Goal: Task Accomplishment & Management: Manage account settings

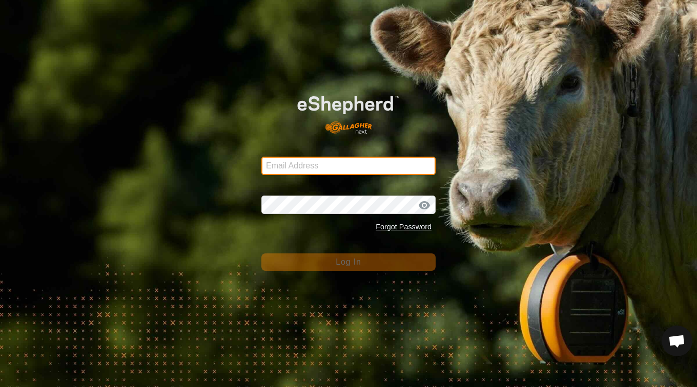
type input "[EMAIL_ADDRESS][DOMAIN_NAME]"
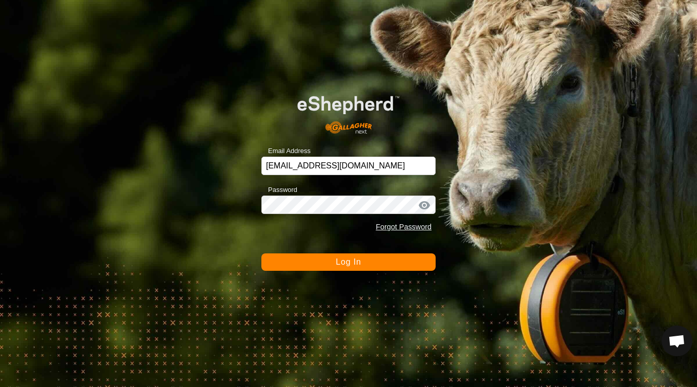
click at [338, 260] on span "Log In" at bounding box center [348, 262] width 25 height 9
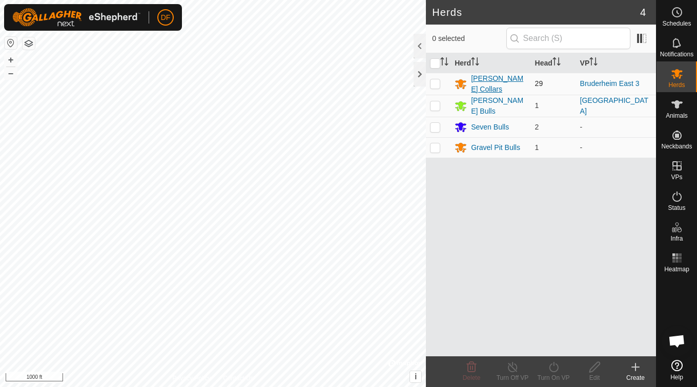
click at [494, 79] on div "[PERSON_NAME] Collars" at bounding box center [498, 84] width 55 height 22
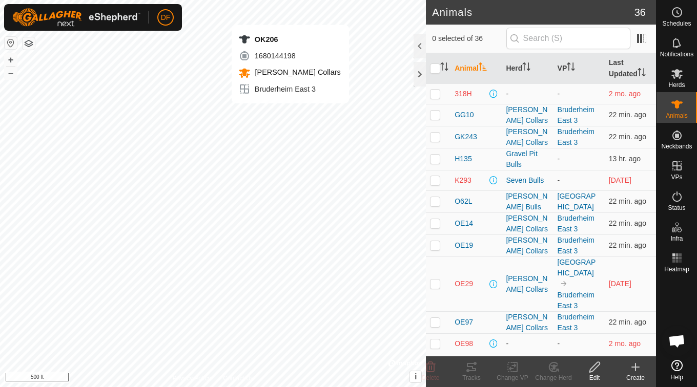
checkbox input "true"
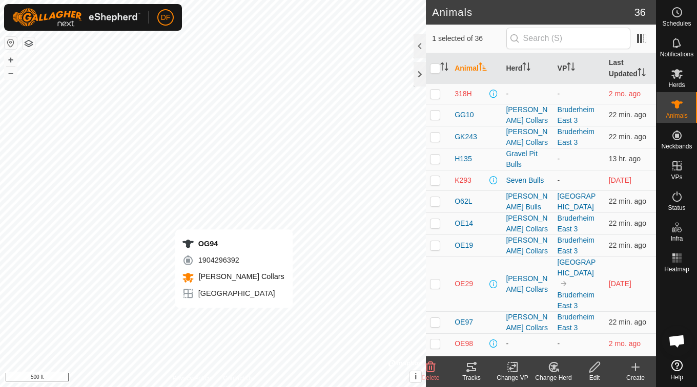
checkbox input "true"
checkbox input "false"
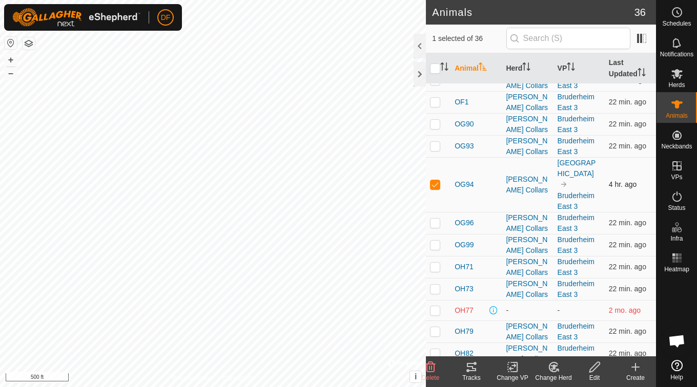
scroll to position [262, 0]
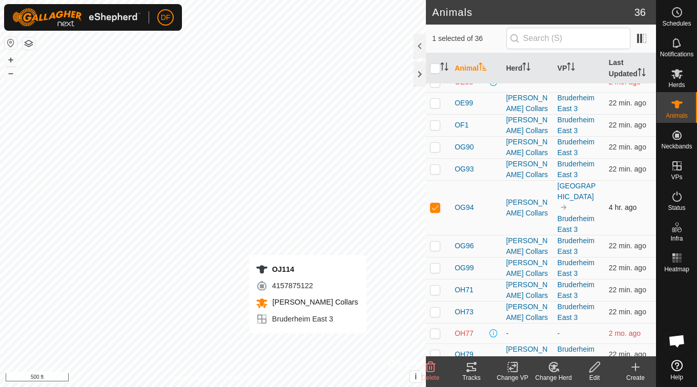
checkbox input "false"
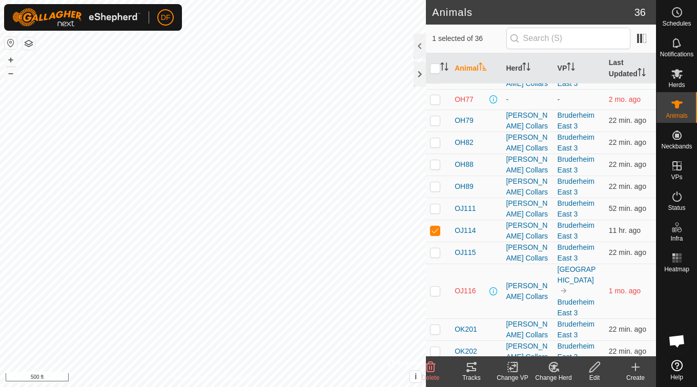
scroll to position [497, 0]
checkbox input "false"
checkbox input "true"
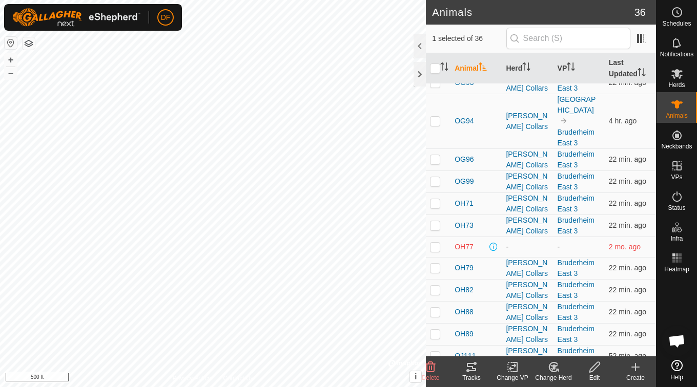
scroll to position [578, 0]
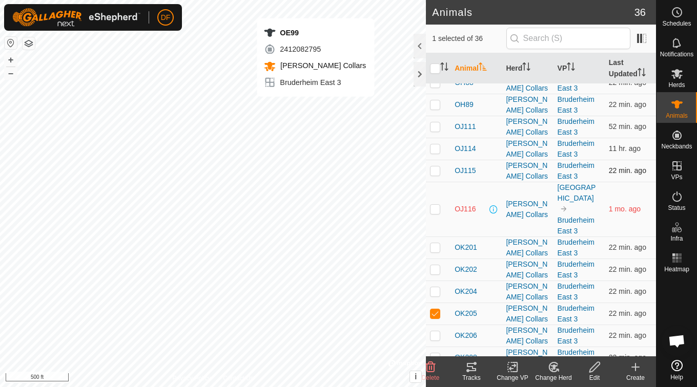
checkbox input "true"
checkbox input "false"
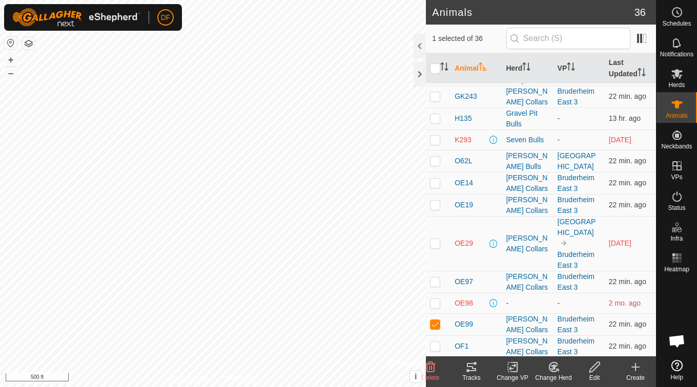
scroll to position [0, 0]
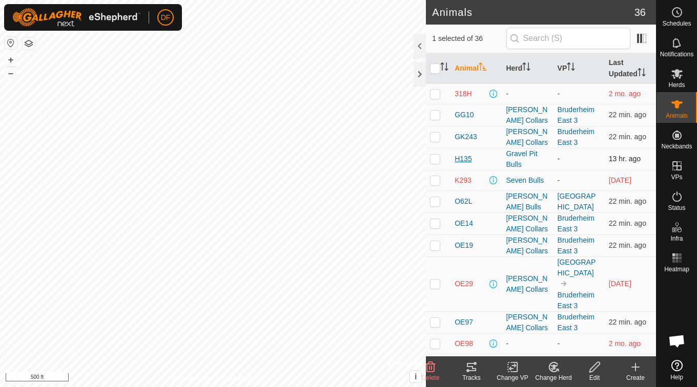
click at [464, 158] on span "H135" at bounding box center [463, 159] width 17 height 11
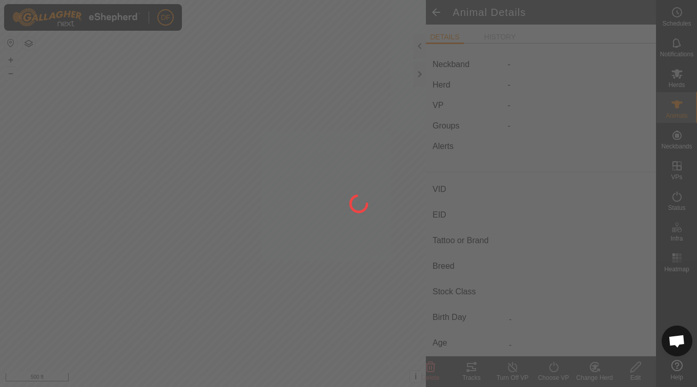
type input "H135"
type input "-"
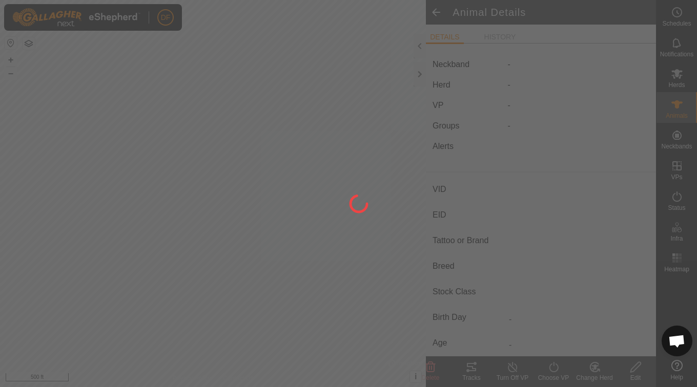
type input "-"
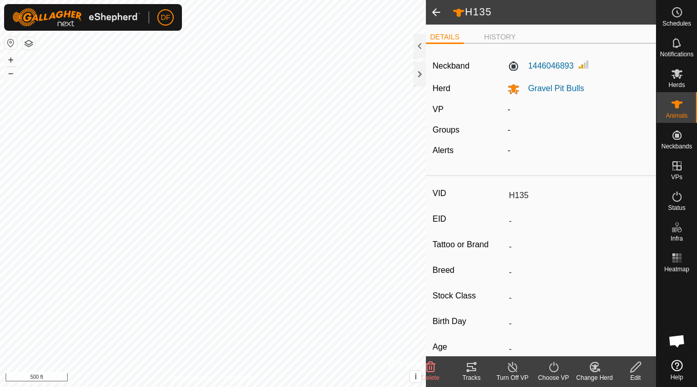
click at [433, 15] on span at bounding box center [436, 12] width 20 height 25
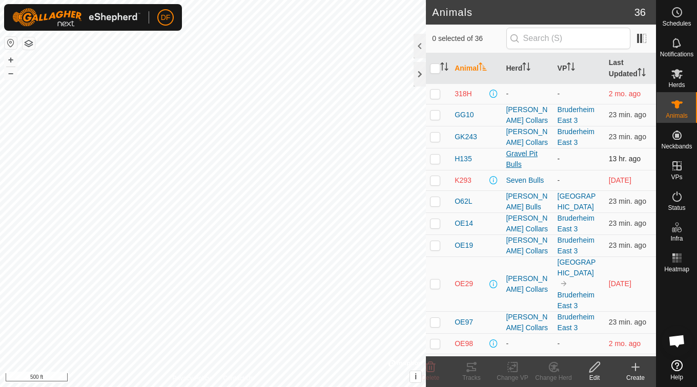
click at [507, 158] on div "Gravel Pit Bulls" at bounding box center [527, 160] width 43 height 22
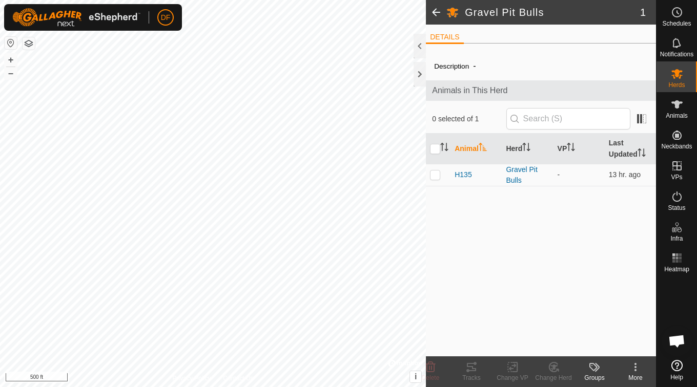
click at [435, 6] on span at bounding box center [436, 12] width 20 height 25
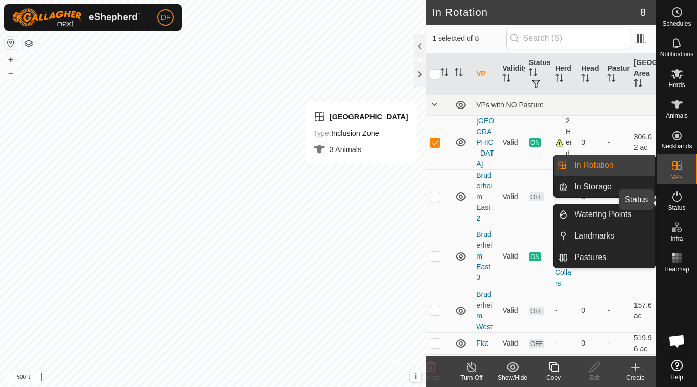
click at [681, 201] on icon at bounding box center [677, 197] width 12 height 12
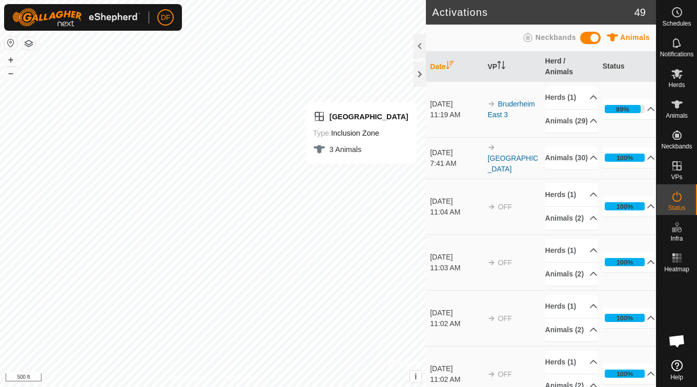
click at [674, 191] on icon at bounding box center [677, 197] width 12 height 12
click at [638, 118] on p-accordion-header "89%" at bounding box center [629, 109] width 53 height 20
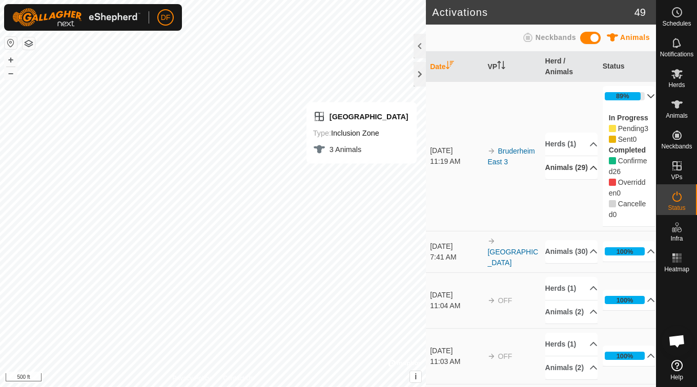
click at [583, 177] on p-accordion-header "Animals (29)" at bounding box center [571, 167] width 53 height 23
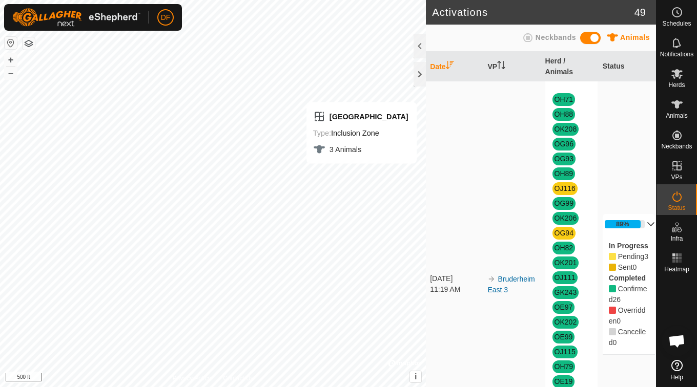
scroll to position [50, 0]
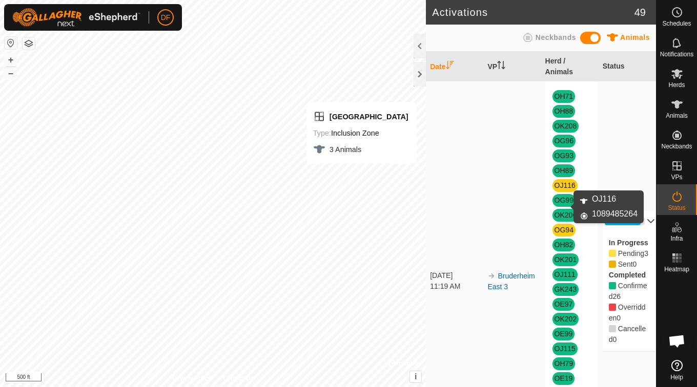
click at [558, 190] on link "OJ116" at bounding box center [564, 185] width 21 height 8
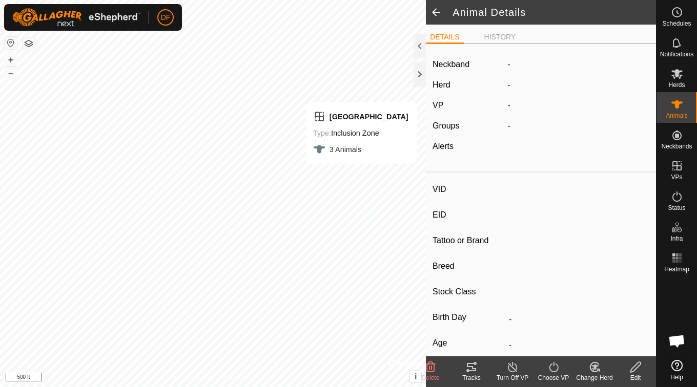
type input "OJ116"
type input "-"
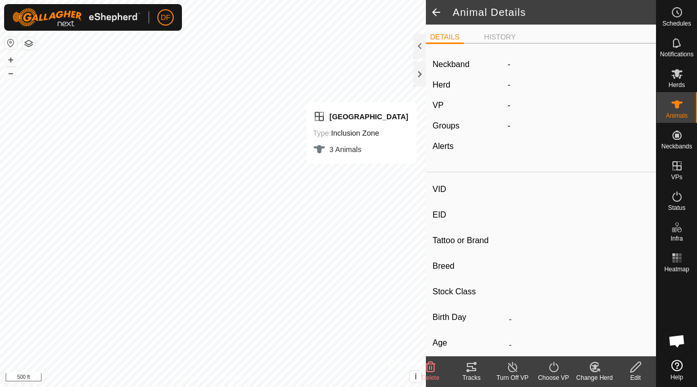
type input "-"
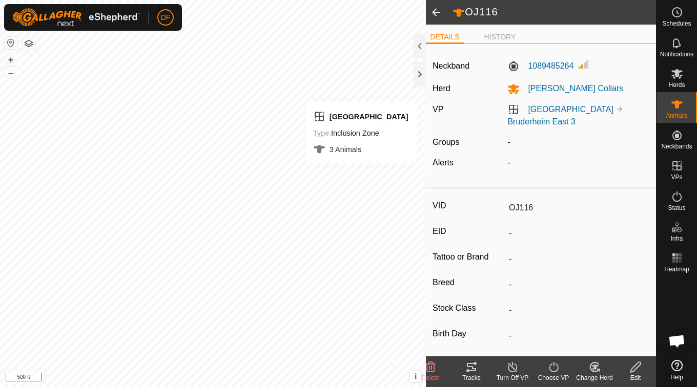
click at [440, 13] on span at bounding box center [436, 12] width 20 height 25
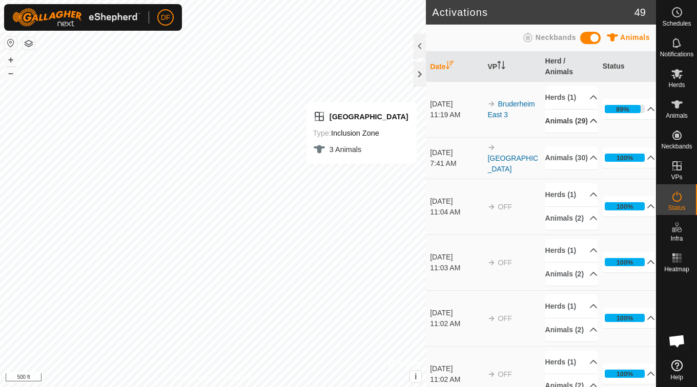
click at [583, 133] on p-accordion-header "Animals (29)" at bounding box center [571, 121] width 53 height 23
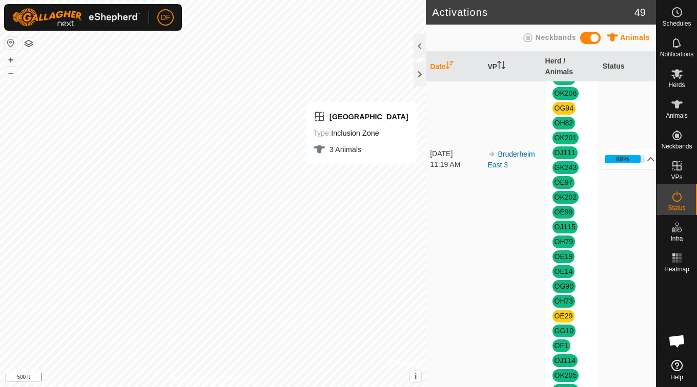
scroll to position [168, 0]
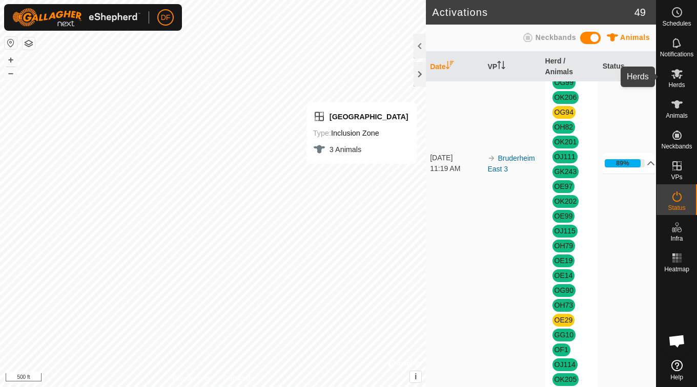
click at [673, 91] on div "Herds" at bounding box center [676, 76] width 40 height 31
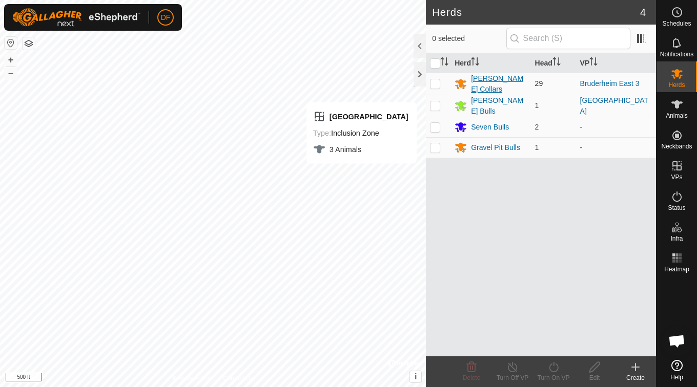
click at [485, 83] on div "[PERSON_NAME] Collars" at bounding box center [498, 84] width 55 height 22
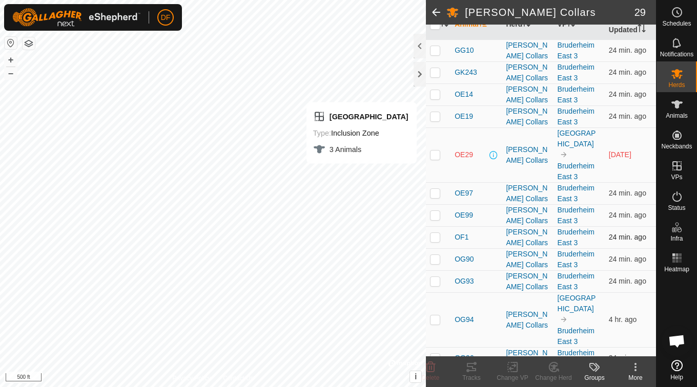
scroll to position [125, 0]
click at [461, 314] on span "OG94" at bounding box center [464, 319] width 19 height 11
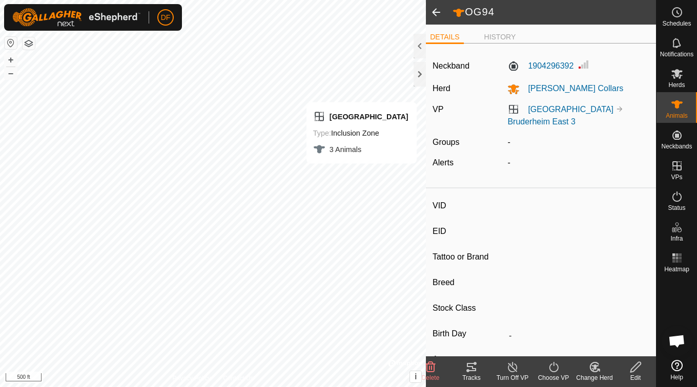
type input "OG94"
type input "-"
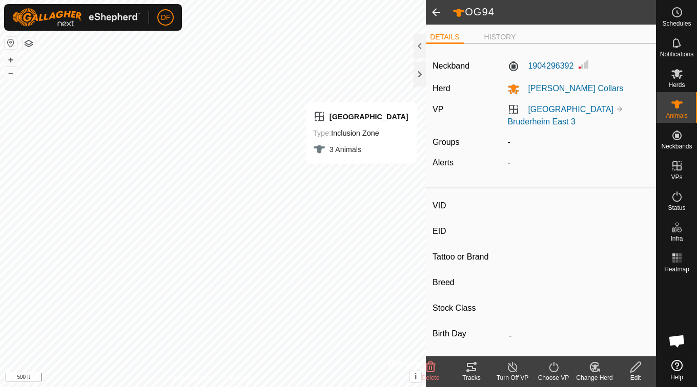
type input "-"
type input "OJ114"
type input "-"
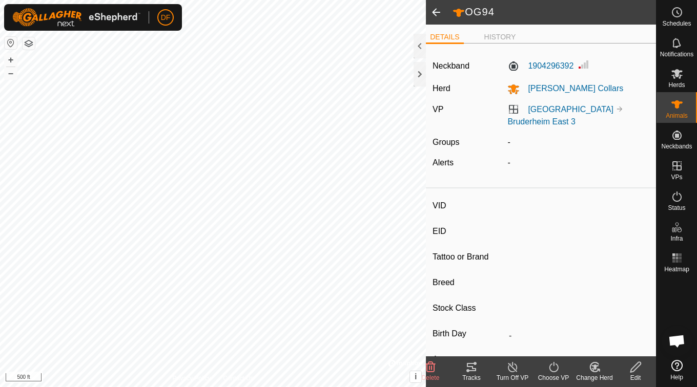
type input "-"
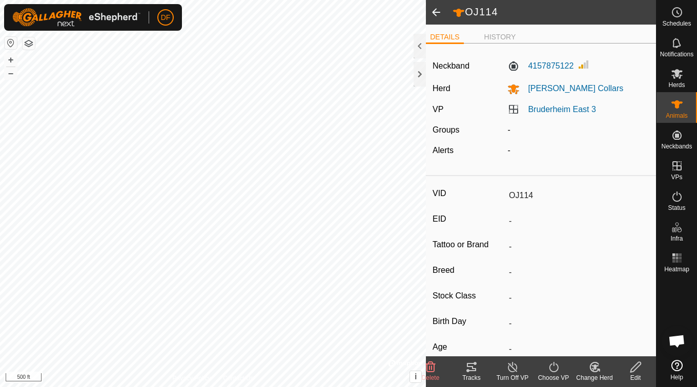
click at [472, 373] on icon at bounding box center [471, 367] width 12 height 12
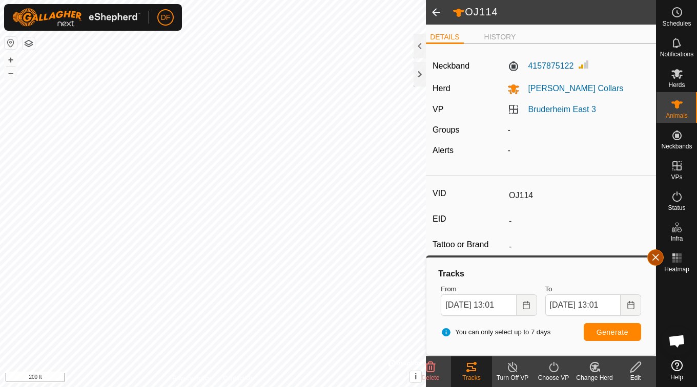
click at [658, 261] on span "button" at bounding box center [655, 258] width 8 height 8
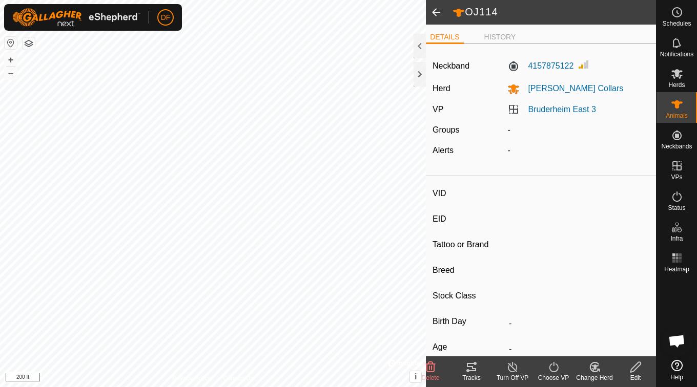
type input "OG94"
type input "-"
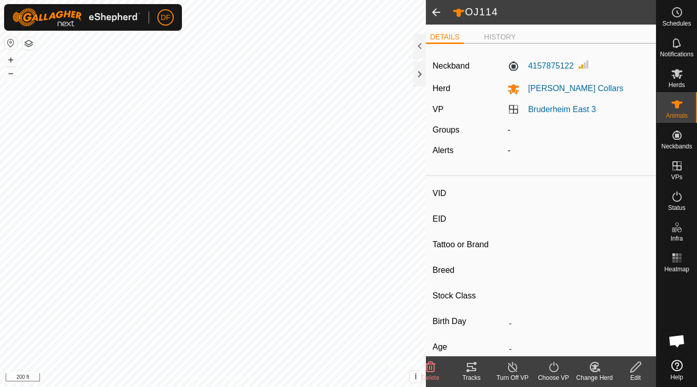
type input "-"
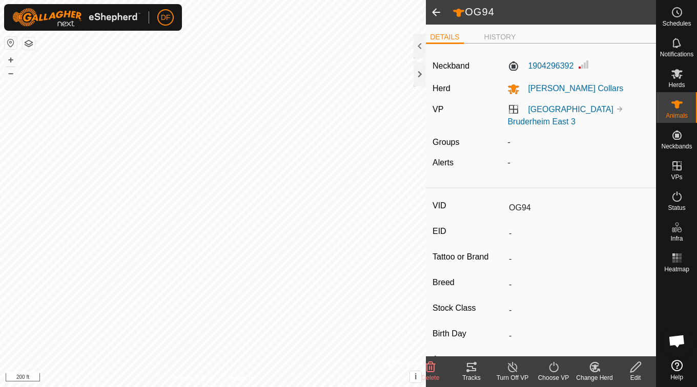
click at [468, 361] on icon at bounding box center [471, 367] width 12 height 12
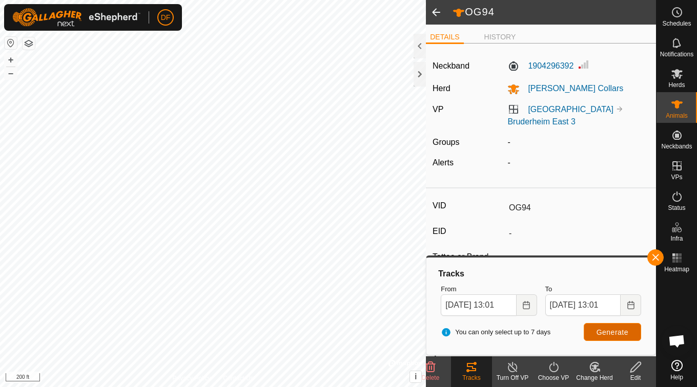
click at [622, 335] on span "Generate" at bounding box center [613, 332] width 32 height 8
drag, startPoint x: 494, startPoint y: 31, endPoint x: 500, endPoint y: 40, distance: 11.4
click at [500, 40] on ul "DETAILS HISTORY" at bounding box center [541, 37] width 230 height 13
click at [500, 40] on li "HISTORY" at bounding box center [500, 38] width 40 height 12
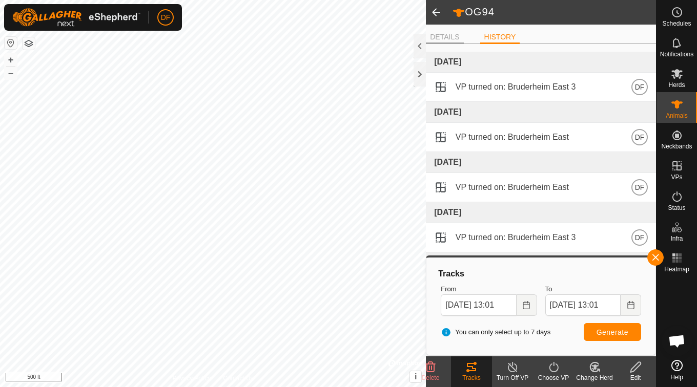
click at [451, 34] on li "DETAILS" at bounding box center [444, 38] width 37 height 12
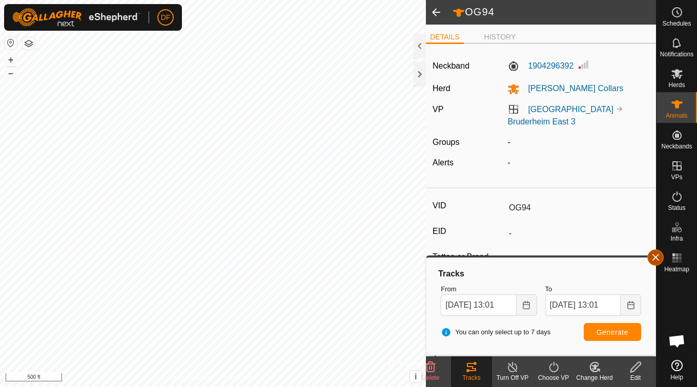
click at [655, 259] on button "button" at bounding box center [655, 258] width 16 height 16
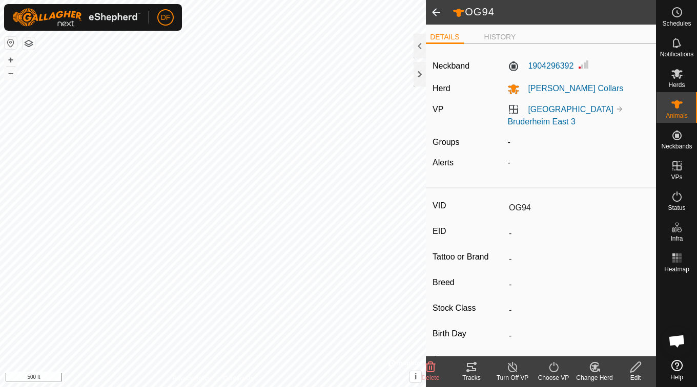
click at [433, 14] on span at bounding box center [436, 12] width 20 height 25
type input "OJ114"
type input "-"
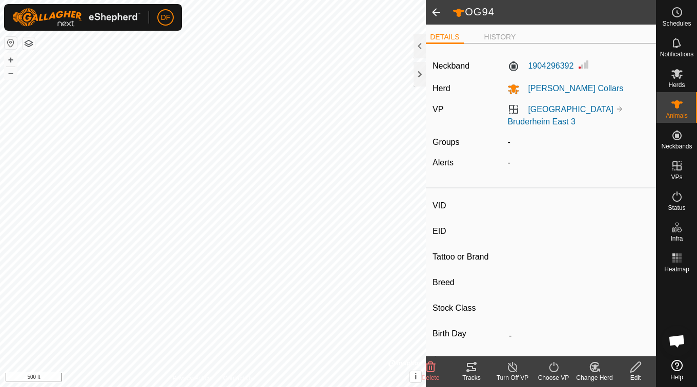
type input "-"
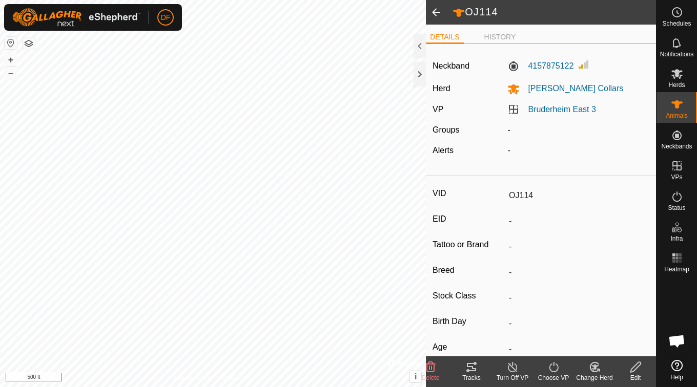
click at [434, 18] on span at bounding box center [436, 12] width 20 height 25
type input "OG94"
type input "-"
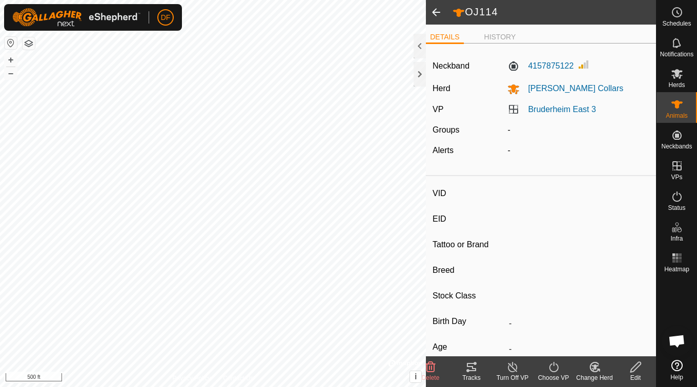
type input "-"
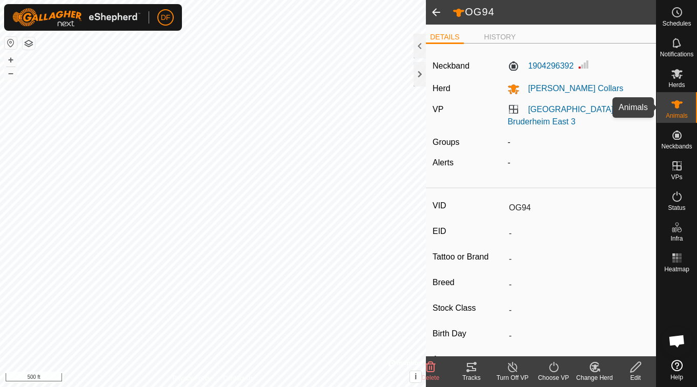
click at [677, 116] on span "Animals" at bounding box center [677, 116] width 22 height 6
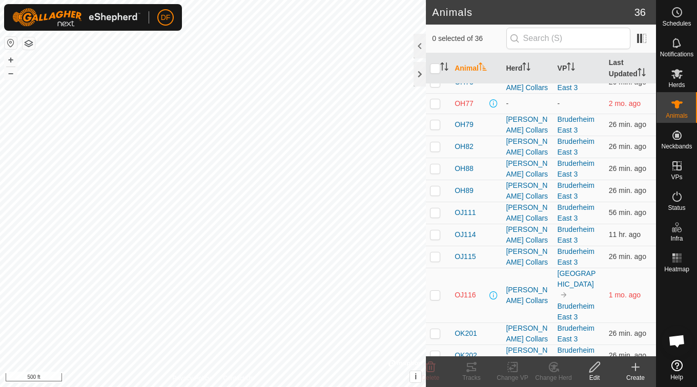
scroll to position [491, 0]
click at [686, 192] on div "Status" at bounding box center [676, 199] width 40 height 31
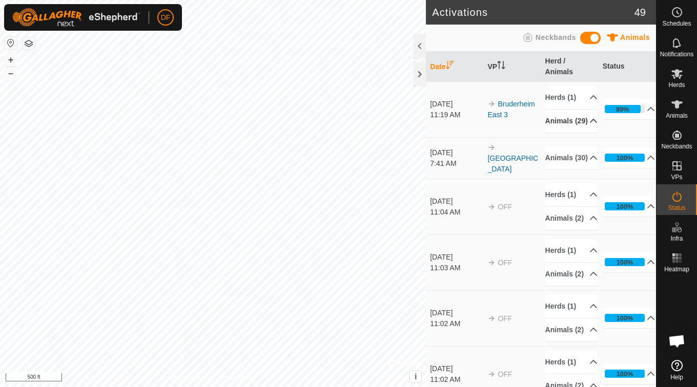
click at [581, 133] on p-accordion-header "Animals (29)" at bounding box center [571, 121] width 53 height 23
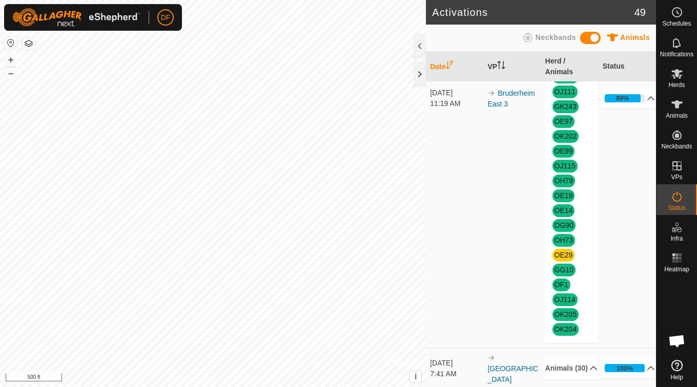
scroll to position [233, 0]
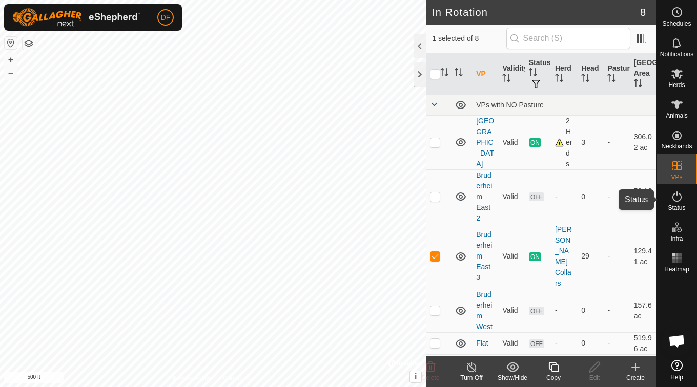
click at [680, 200] on icon at bounding box center [676, 197] width 9 height 10
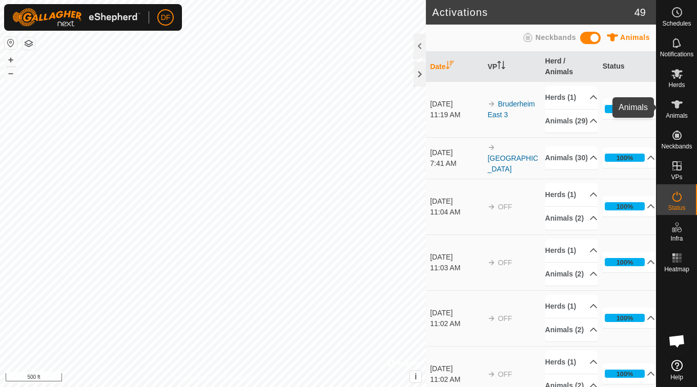
click at [679, 110] on icon at bounding box center [677, 104] width 12 height 12
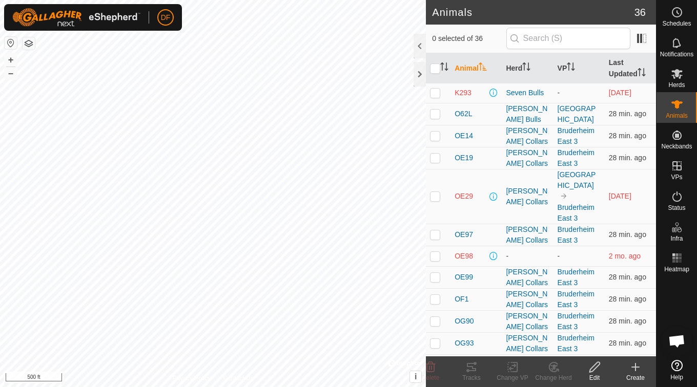
scroll to position [87, 0]
click at [466, 192] on span "OE29" at bounding box center [464, 197] width 18 height 11
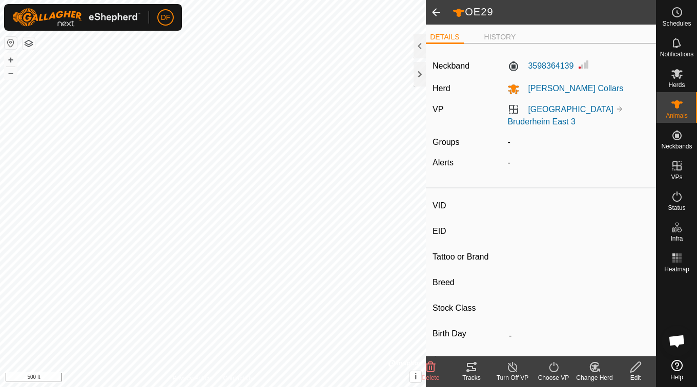
type input "OE29"
type input "-"
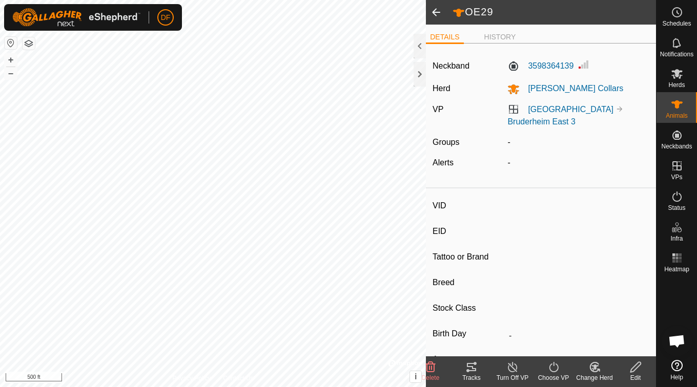
type input "-"
click at [503, 36] on li "HISTORY" at bounding box center [500, 38] width 40 height 12
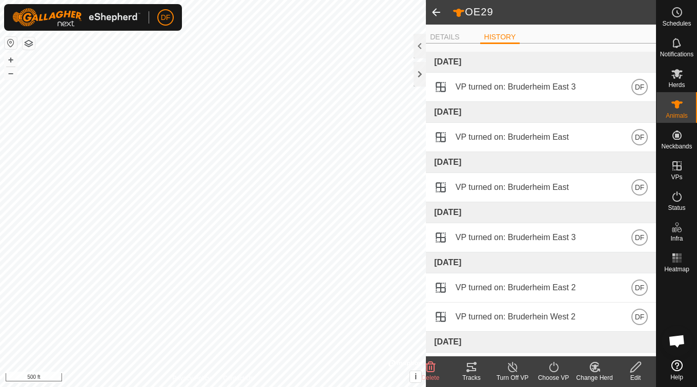
click at [439, 11] on span at bounding box center [436, 12] width 20 height 25
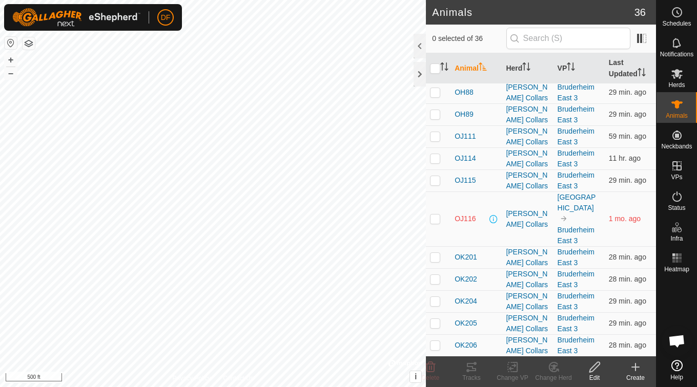
scroll to position [578, 0]
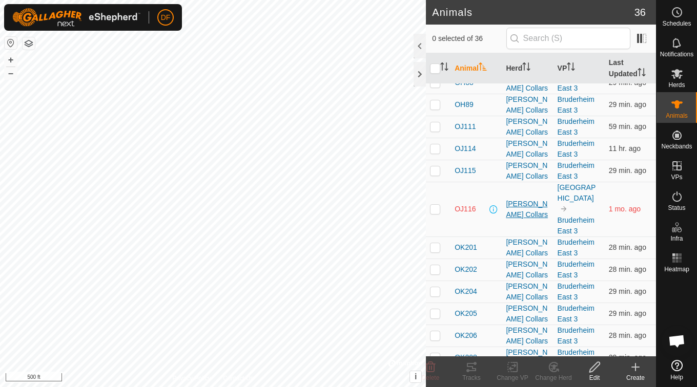
click at [516, 199] on div "[PERSON_NAME] Collars" at bounding box center [527, 210] width 43 height 22
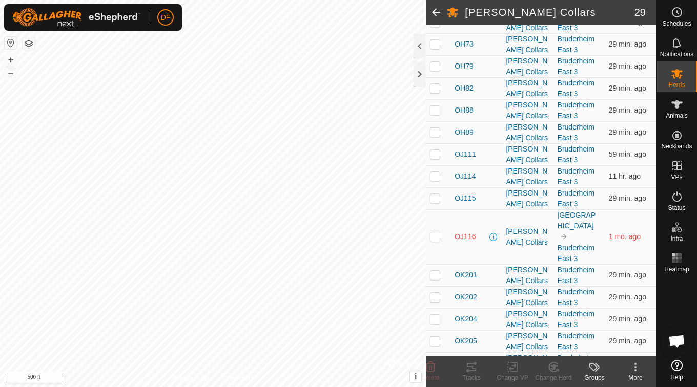
scroll to position [512, 0]
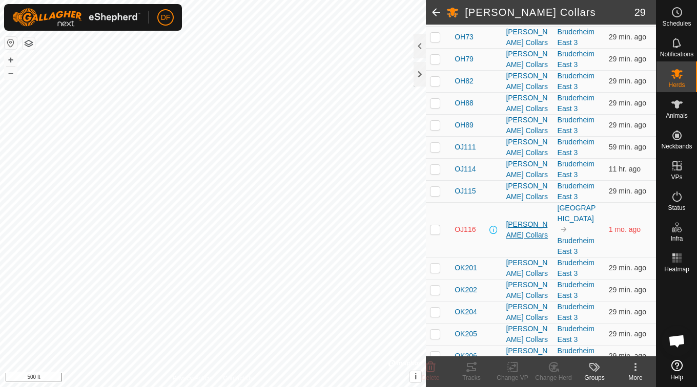
click at [524, 219] on div "[PERSON_NAME] Collars" at bounding box center [527, 230] width 43 height 22
click at [458, 224] on span "OJ116" at bounding box center [465, 229] width 21 height 11
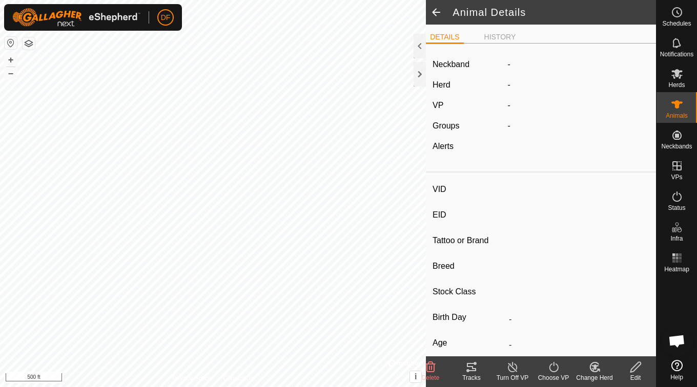
type input "OJ116"
type input "-"
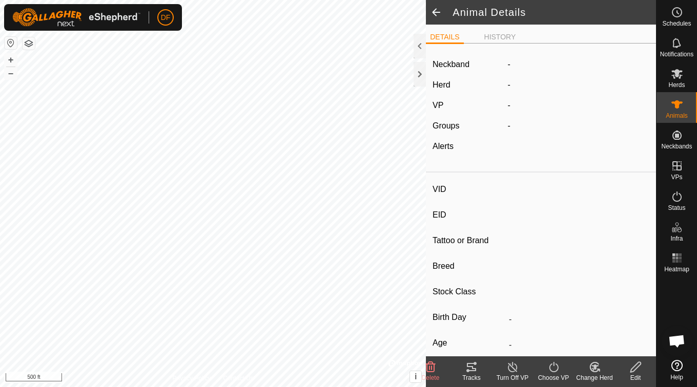
type input "-"
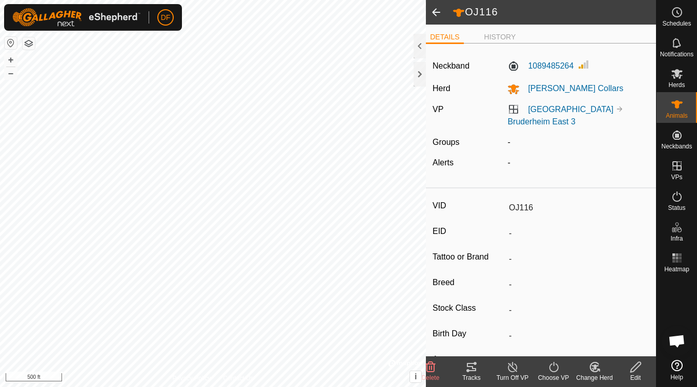
scroll to position [127, 0]
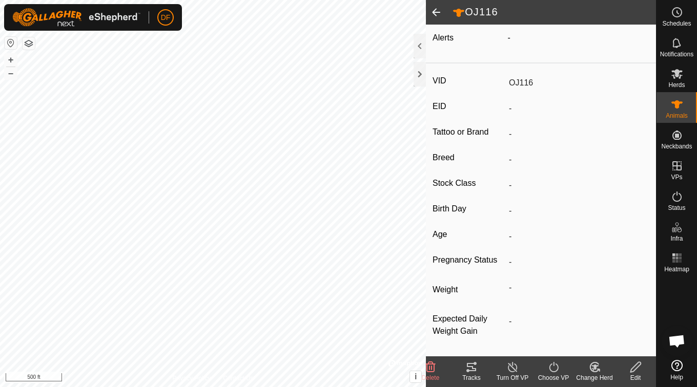
click at [505, 371] on turn-off-svg-icon at bounding box center [512, 367] width 41 height 12
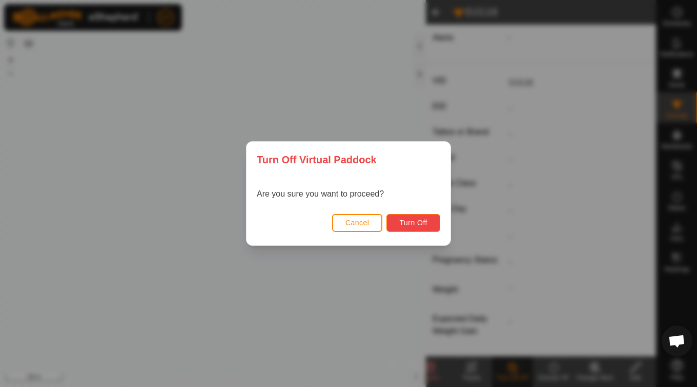
click at [413, 220] on span "Turn Off" at bounding box center [413, 223] width 28 height 8
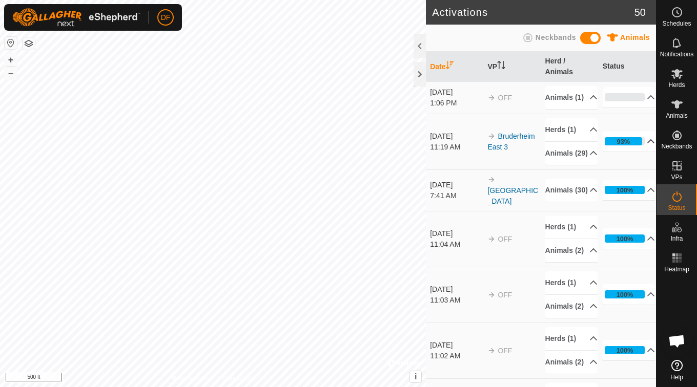
click at [639, 152] on p-accordion-header "93%" at bounding box center [629, 141] width 53 height 20
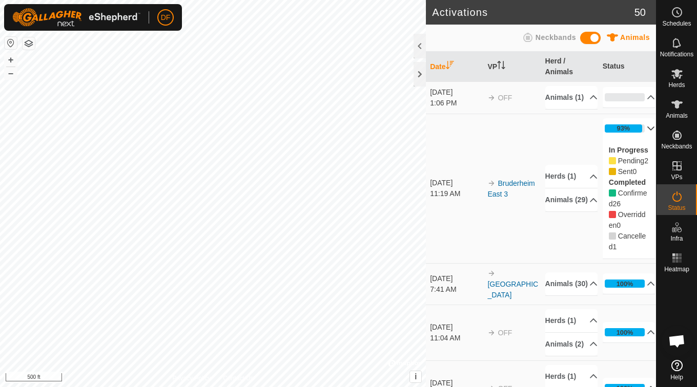
click at [636, 139] on p-accordion-header "93%" at bounding box center [629, 128] width 53 height 20
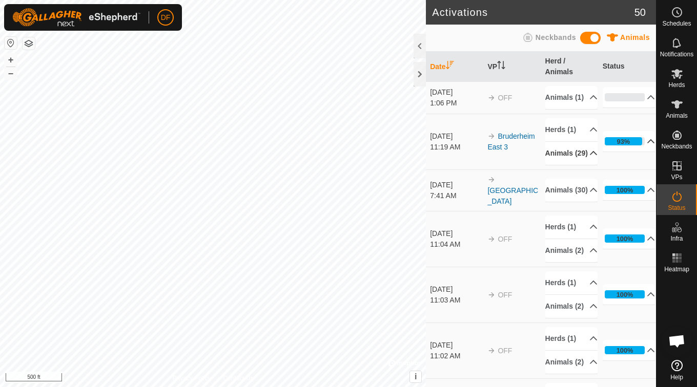
click at [579, 165] on p-accordion-header "Animals (29)" at bounding box center [571, 153] width 53 height 23
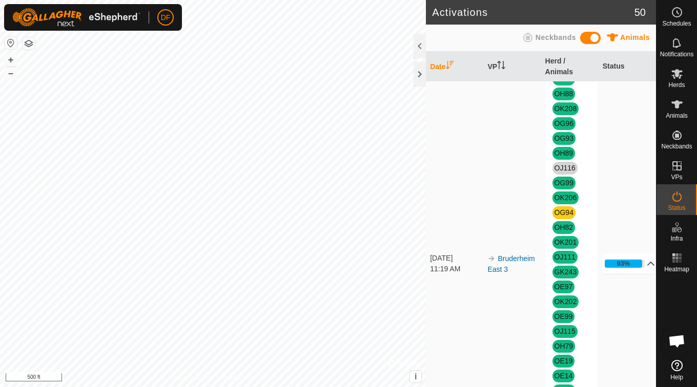
scroll to position [108, 0]
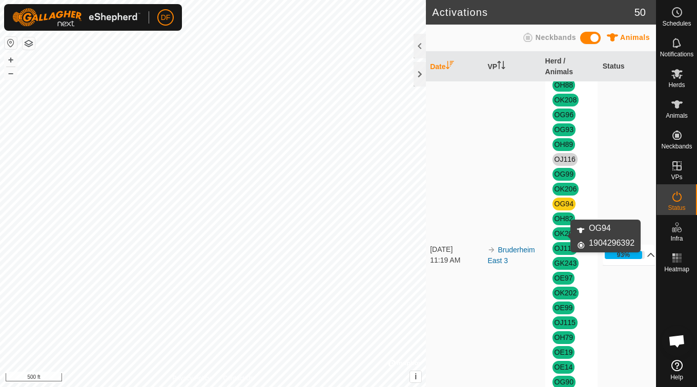
click at [560, 208] on link "OG94" at bounding box center [563, 204] width 19 height 8
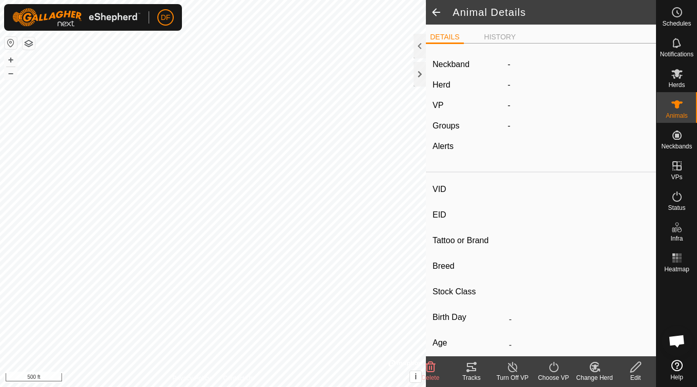
type input "OG94"
type input "-"
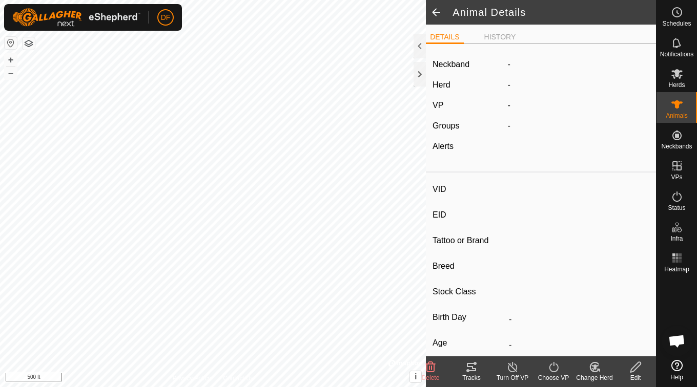
type input "-"
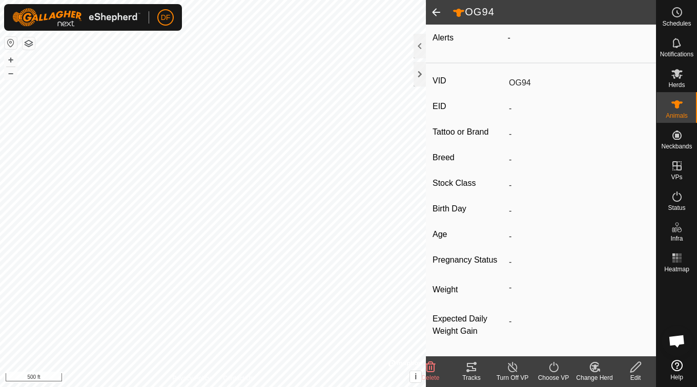
scroll to position [12, 0]
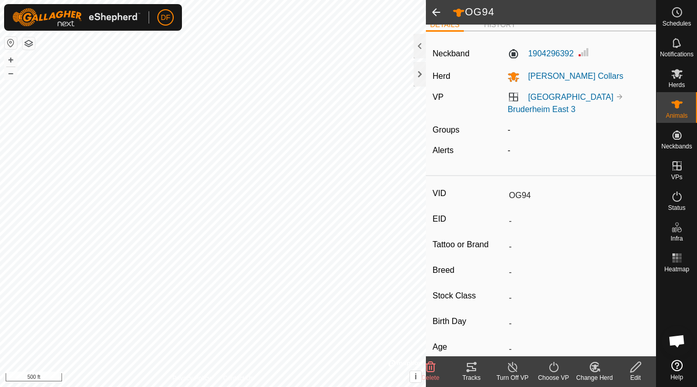
click at [436, 12] on span at bounding box center [436, 12] width 20 height 25
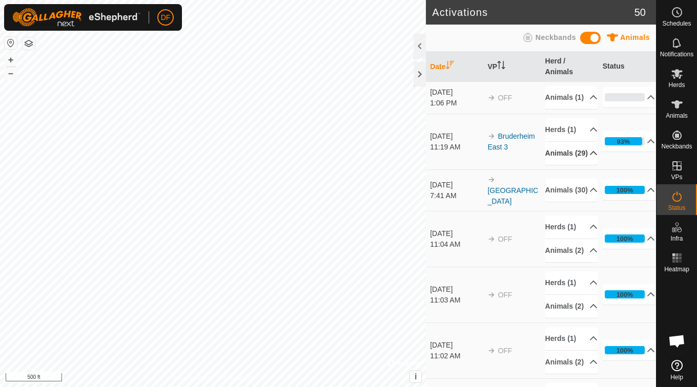
click at [575, 165] on p-accordion-header "Animals (29)" at bounding box center [571, 153] width 53 height 23
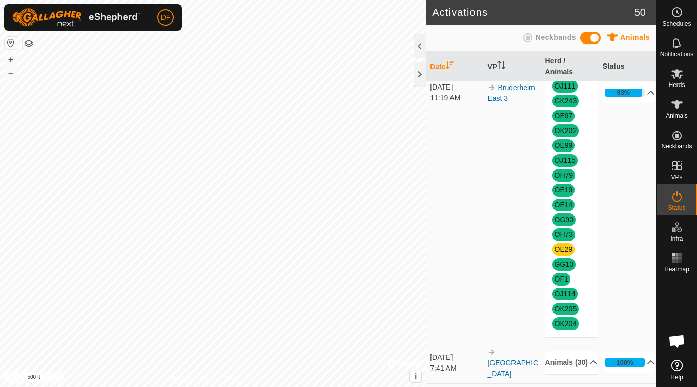
scroll to position [297, 0]
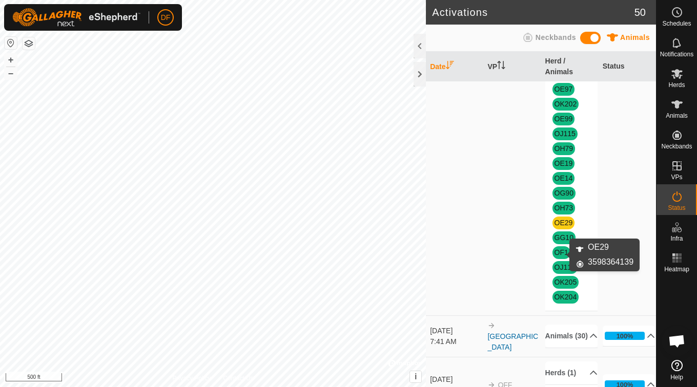
click at [558, 227] on link "OE29" at bounding box center [563, 223] width 18 height 8
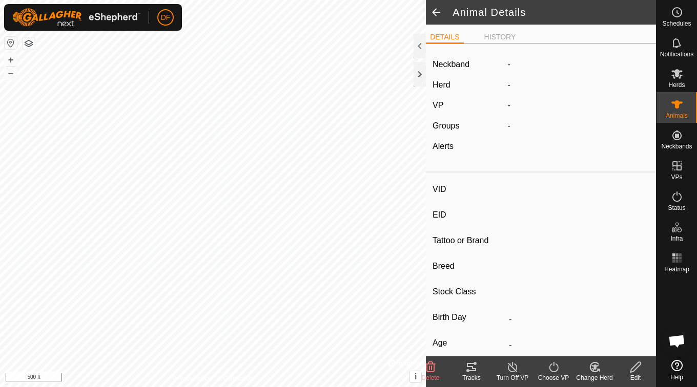
type input "OE29"
type input "-"
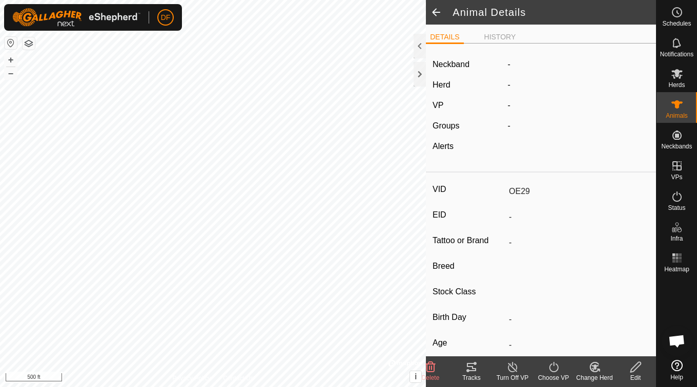
type input "-"
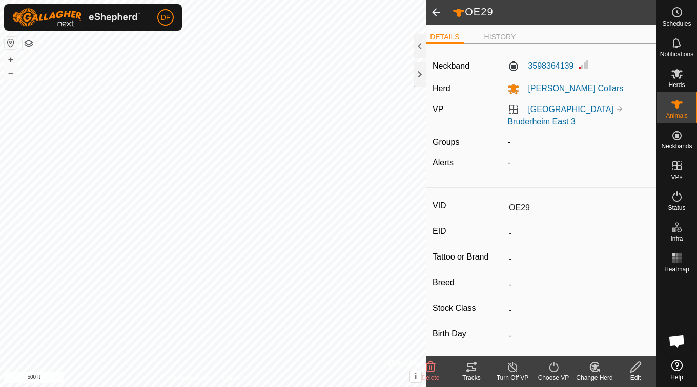
click at [576, 190] on article "Neckband 3598364139 Herd [PERSON_NAME] Collars VP [GEOGRAPHIC_DATA] [GEOGRAPHIC…" at bounding box center [541, 267] width 230 height 430
click at [513, 368] on line at bounding box center [512, 368] width 8 height 8
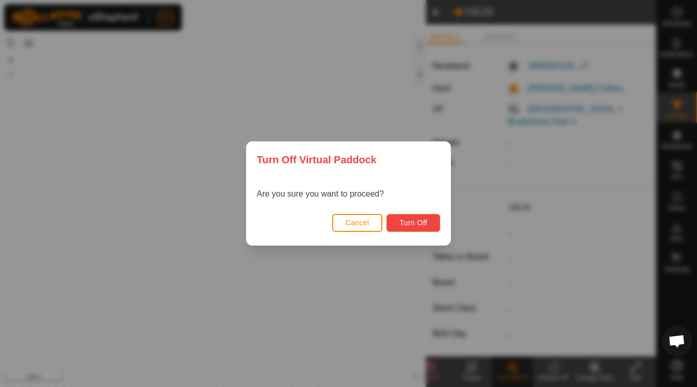
click at [430, 225] on button "Turn Off" at bounding box center [413, 223] width 54 height 18
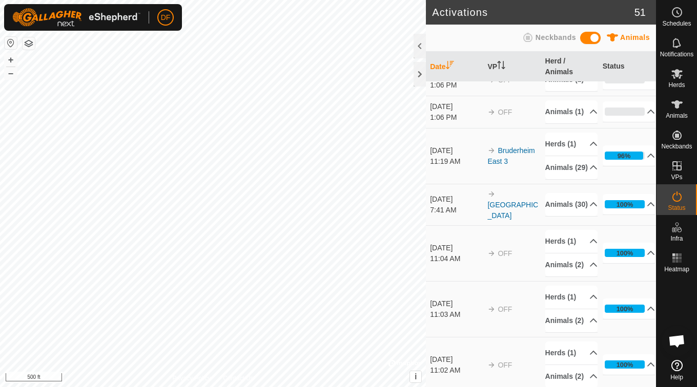
scroll to position [18, 0]
click at [585, 179] on p-accordion-header "Animals (29)" at bounding box center [571, 167] width 53 height 23
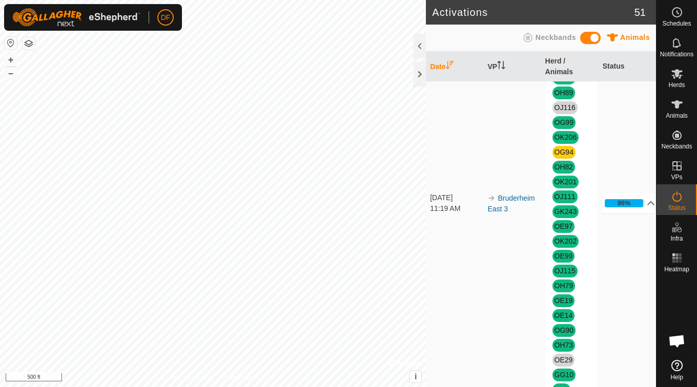
scroll to position [188, 0]
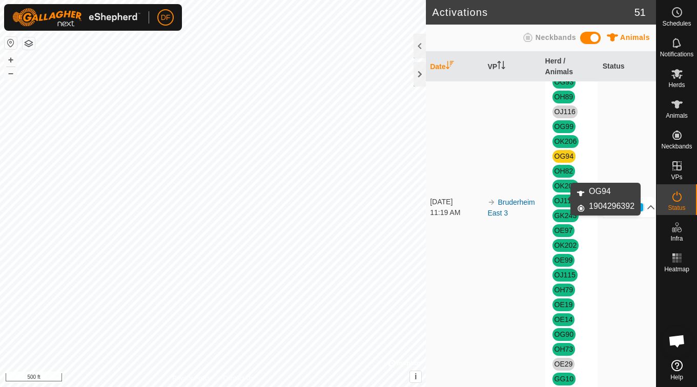
click at [562, 160] on link "OG94" at bounding box center [563, 156] width 19 height 8
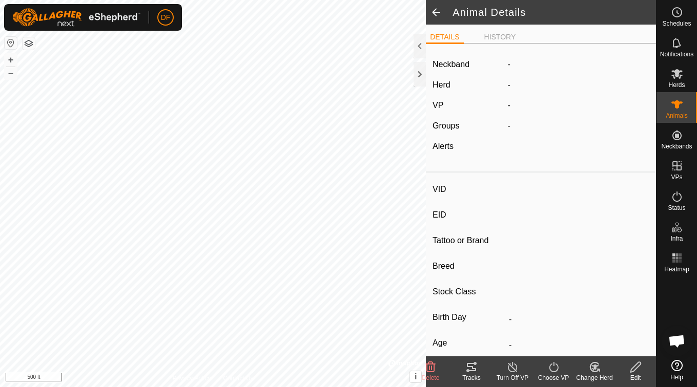
type input "OG94"
type input "-"
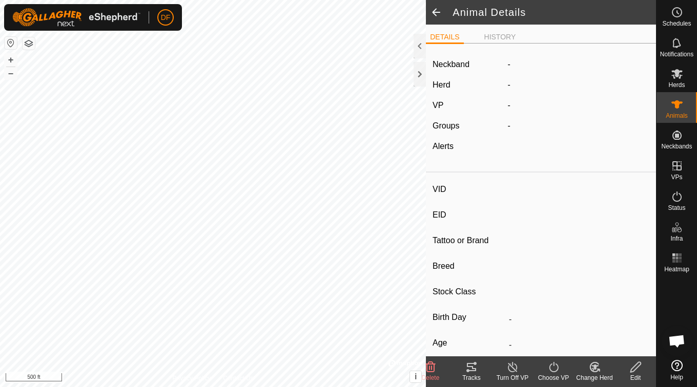
type input "-"
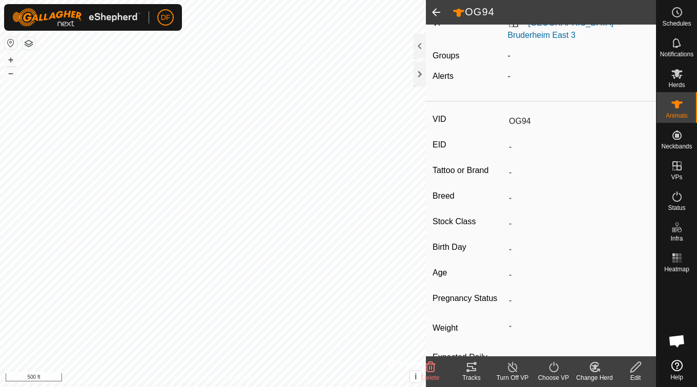
scroll to position [89, 0]
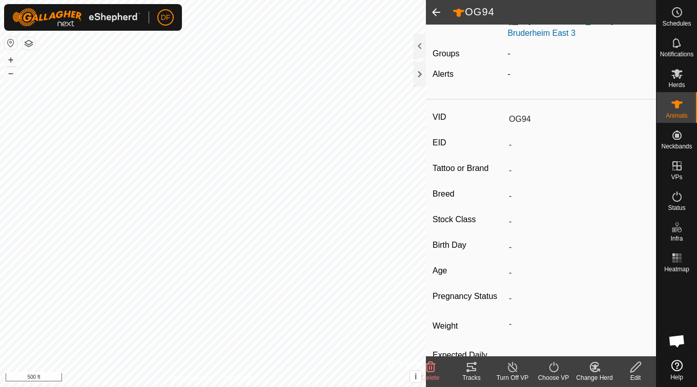
click at [475, 371] on icon at bounding box center [471, 367] width 9 height 8
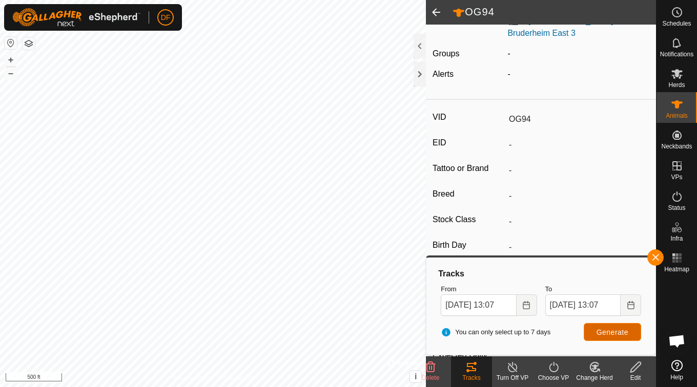
click at [592, 331] on button "Generate" at bounding box center [612, 332] width 57 height 18
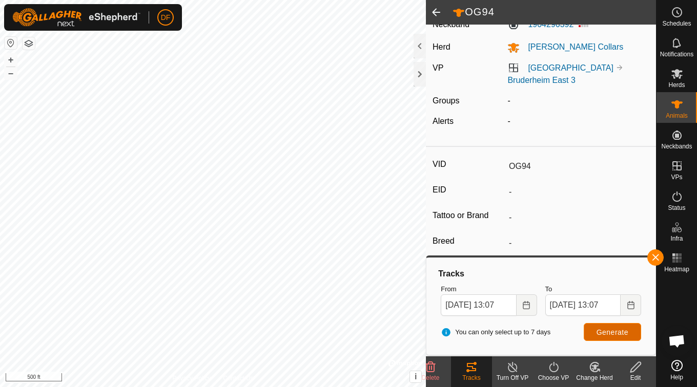
scroll to position [0, 0]
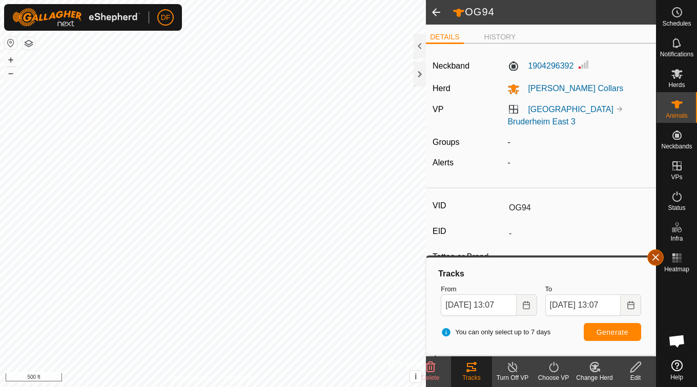
click at [652, 255] on button "button" at bounding box center [655, 258] width 16 height 16
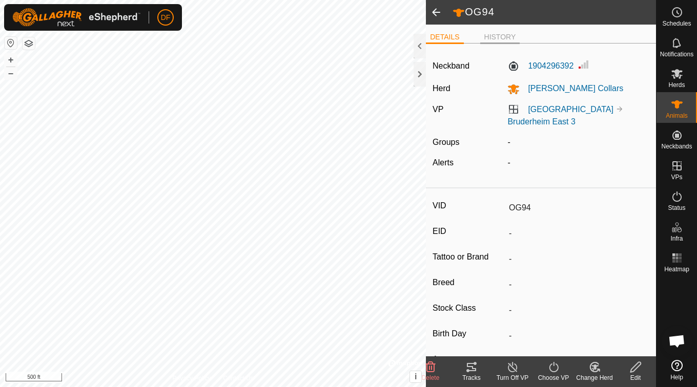
click at [500, 40] on li "HISTORY" at bounding box center [500, 38] width 40 height 12
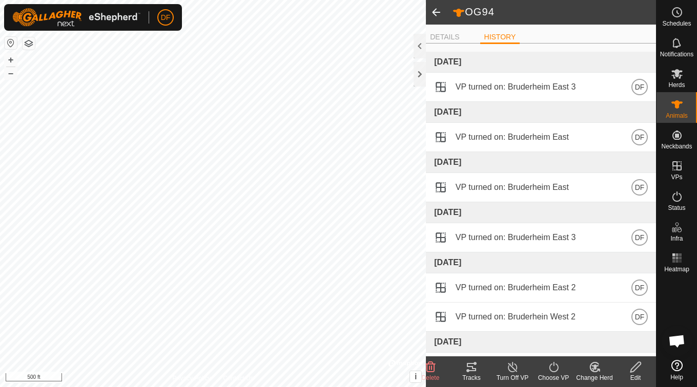
click at [440, 14] on span at bounding box center [436, 12] width 20 height 25
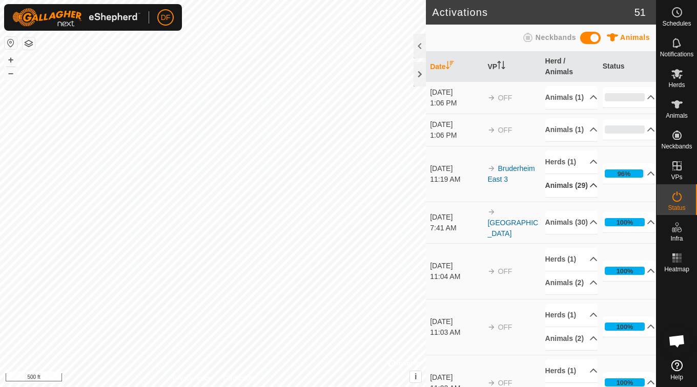
click at [583, 197] on p-accordion-header "Animals (29)" at bounding box center [571, 185] width 53 height 23
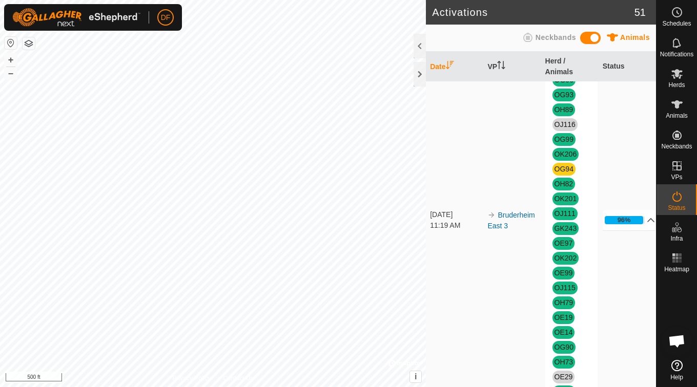
scroll to position [175, 0]
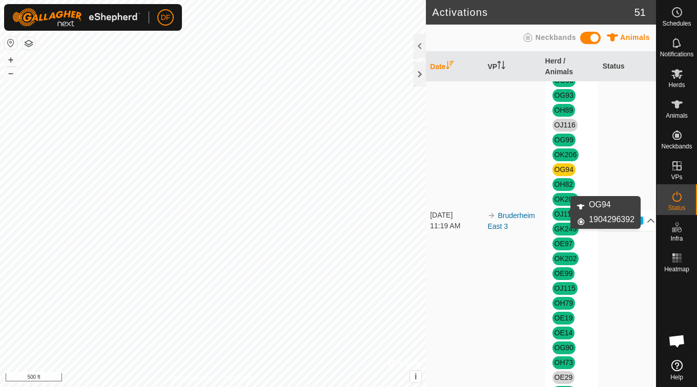
click at [562, 174] on link "OG94" at bounding box center [563, 170] width 19 height 8
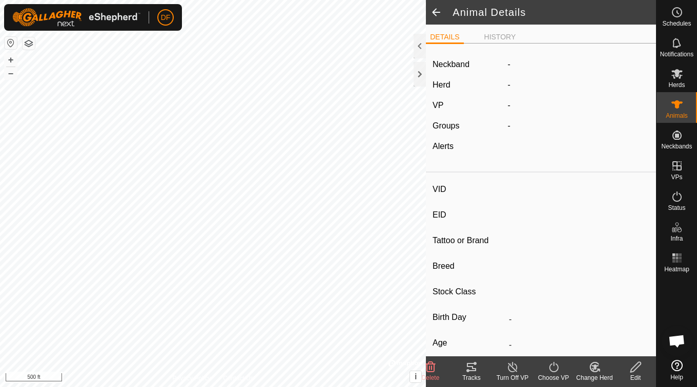
type input "OG94"
type input "-"
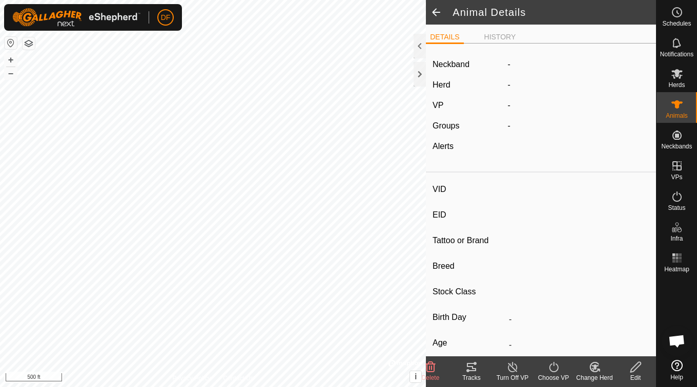
type input "-"
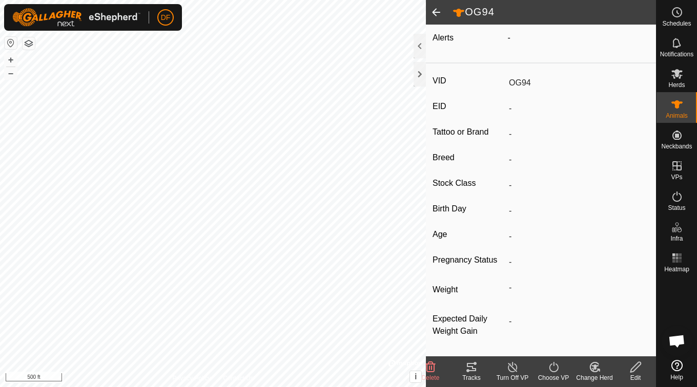
scroll to position [127, 0]
click at [438, 10] on span at bounding box center [436, 12] width 20 height 25
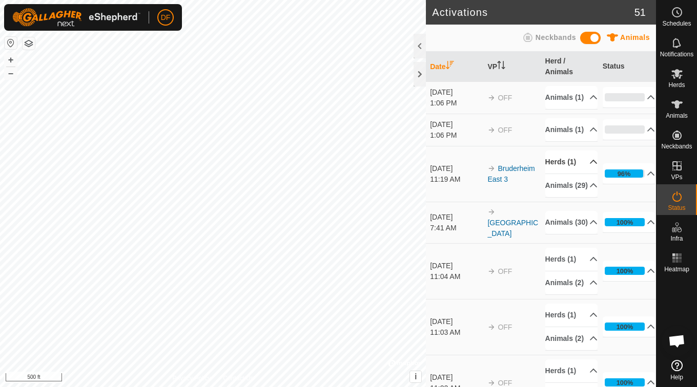
click at [577, 174] on p-accordion-header "Herds (1)" at bounding box center [571, 162] width 53 height 23
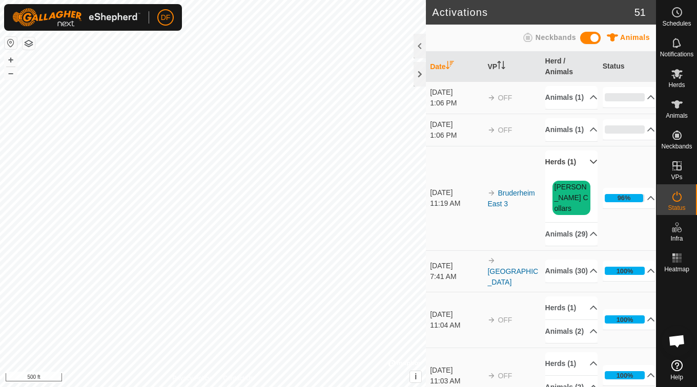
click at [582, 174] on p-accordion-header "Herds (1)" at bounding box center [571, 162] width 53 height 23
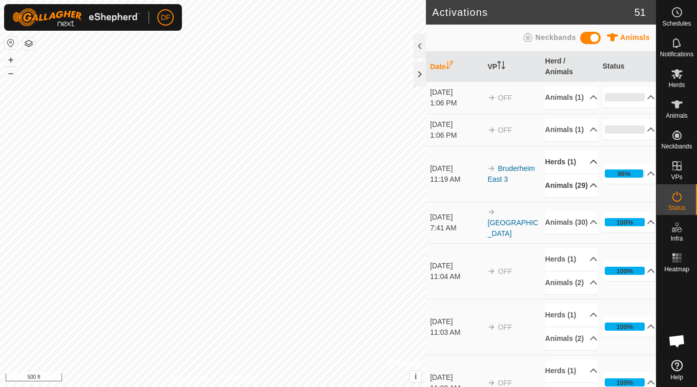
click at [582, 197] on p-accordion-header "Animals (29)" at bounding box center [571, 185] width 53 height 23
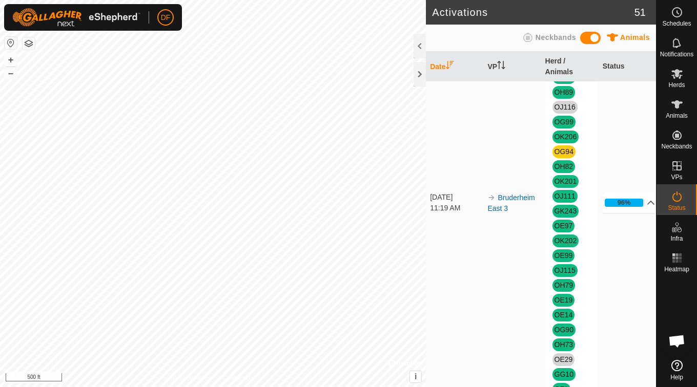
scroll to position [192, 0]
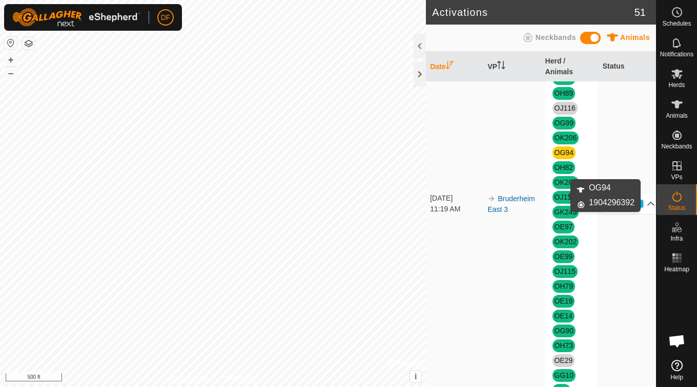
click at [555, 157] on link "OG94" at bounding box center [563, 153] width 19 height 8
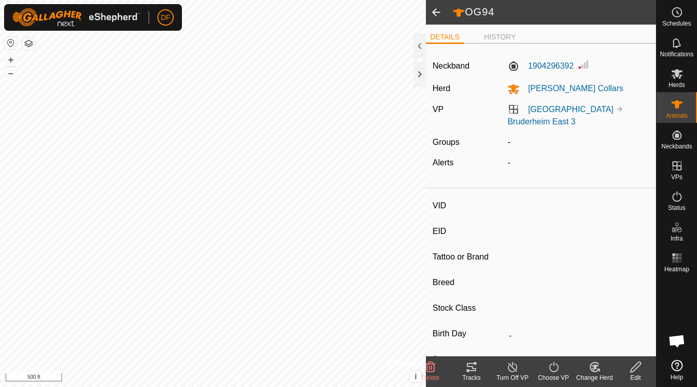
type input "OG94"
type input "-"
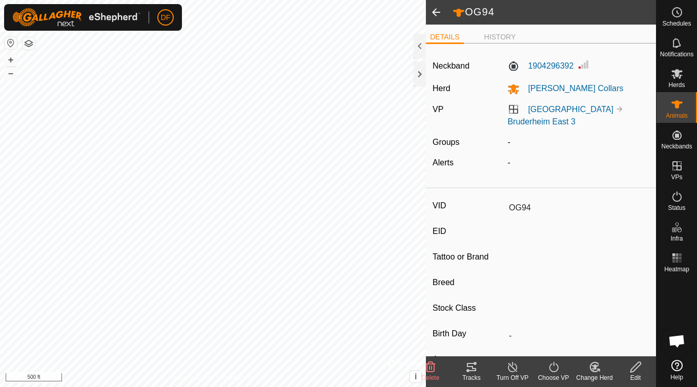
type input "-"
click at [548, 370] on icon at bounding box center [553, 367] width 13 height 12
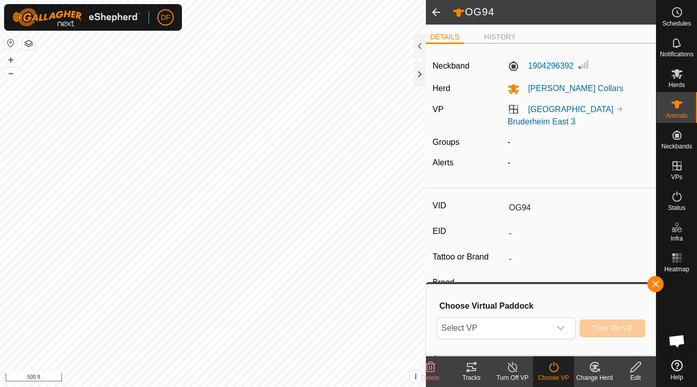
click at [519, 370] on turn-off-svg-icon at bounding box center [512, 367] width 41 height 12
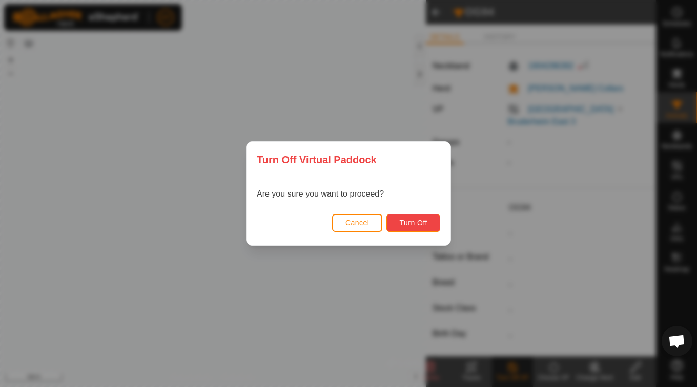
click at [437, 224] on button "Turn Off" at bounding box center [413, 223] width 54 height 18
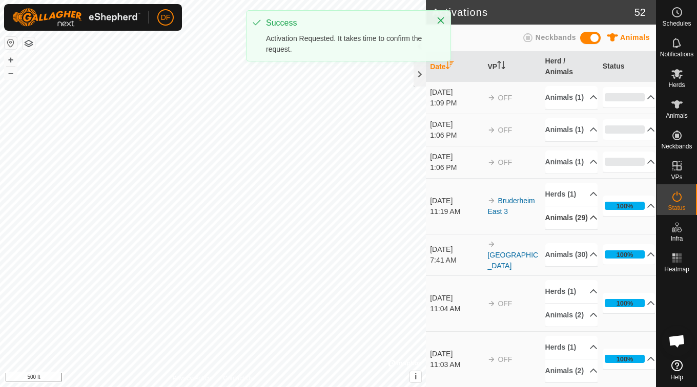
click at [560, 230] on p-accordion-header "Animals (29)" at bounding box center [571, 218] width 53 height 23
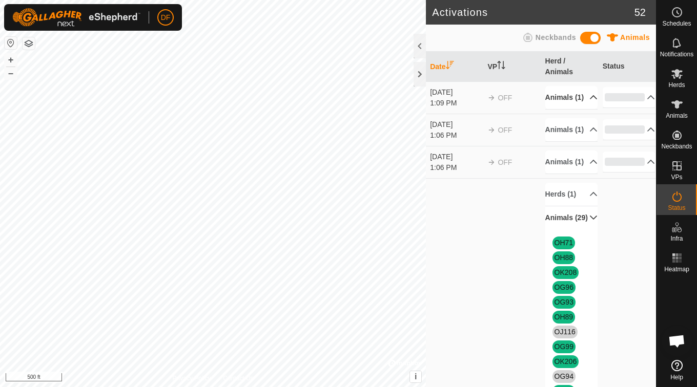
click at [575, 109] on p-accordion-header "Animals (1)" at bounding box center [571, 97] width 53 height 23
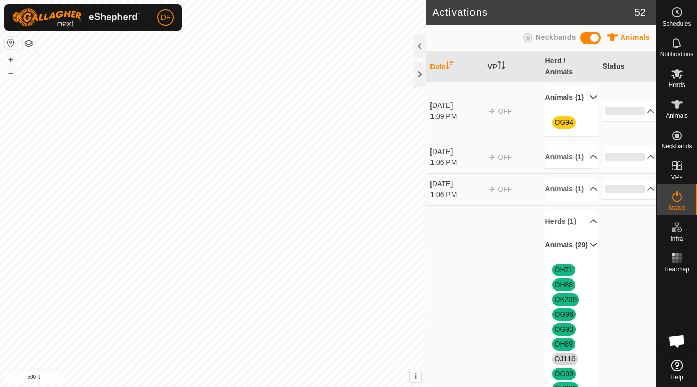
click at [575, 109] on p-accordion-header "Animals (1)" at bounding box center [571, 97] width 53 height 23
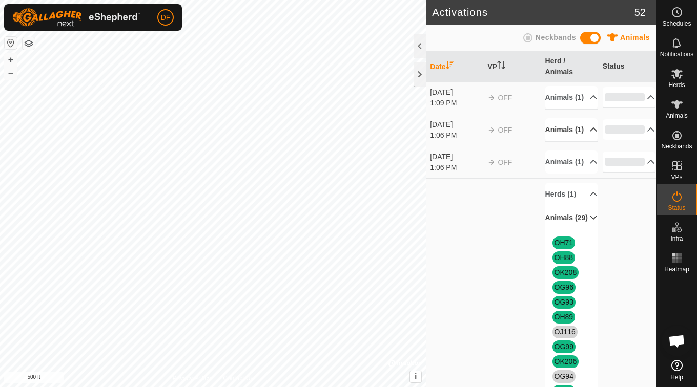
click at [577, 141] on p-accordion-header "Animals (1)" at bounding box center [571, 129] width 53 height 23
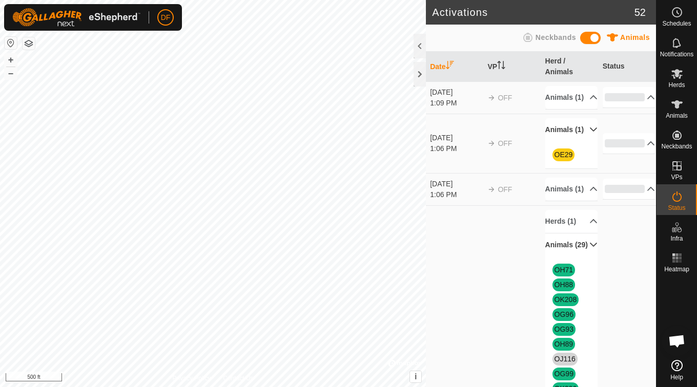
click at [577, 141] on p-accordion-header "Animals (1)" at bounding box center [571, 129] width 53 height 23
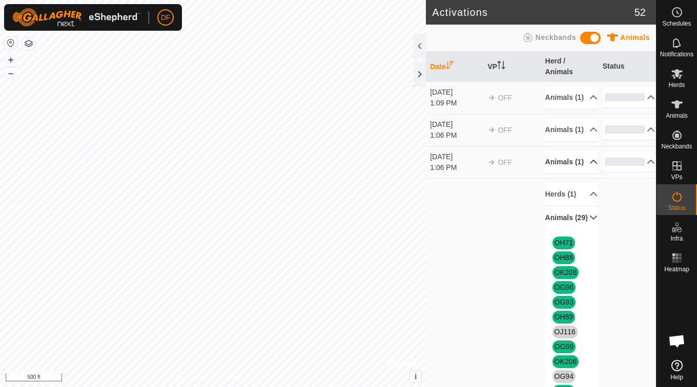
click at [579, 174] on p-accordion-header "Animals (1)" at bounding box center [571, 162] width 53 height 23
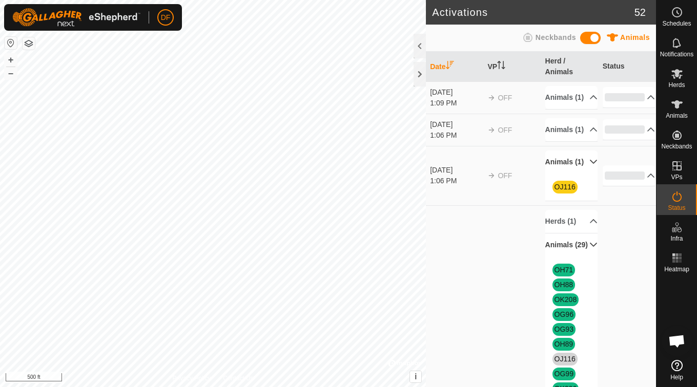
click at [579, 174] on p-accordion-header "Animals (1)" at bounding box center [571, 162] width 53 height 23
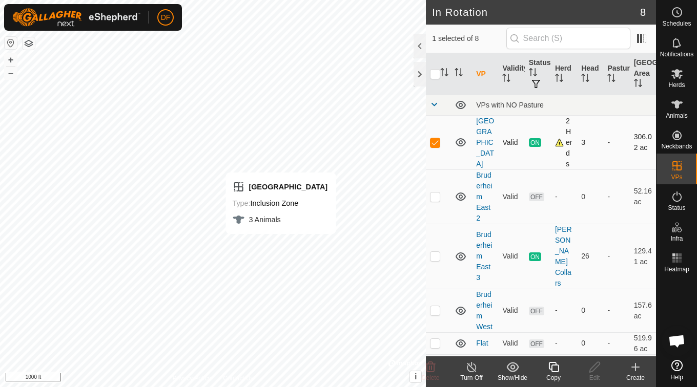
checkbox input "false"
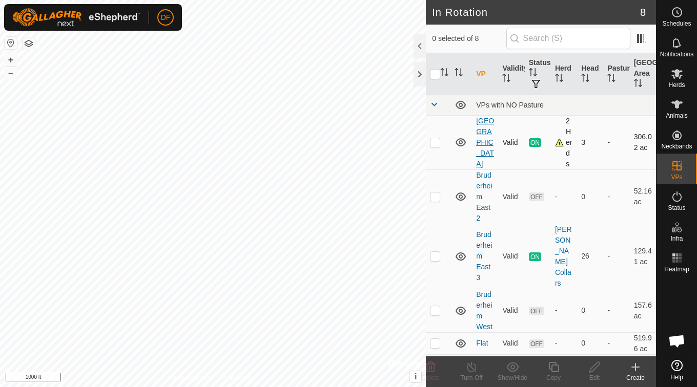
click at [490, 140] on link "[GEOGRAPHIC_DATA]" at bounding box center [485, 142] width 18 height 51
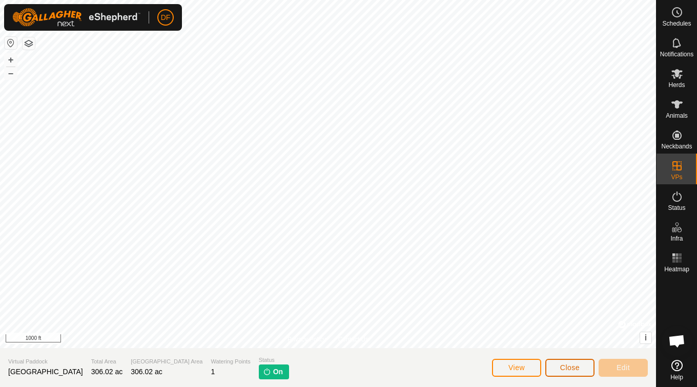
click at [566, 366] on span "Close" at bounding box center [569, 368] width 19 height 8
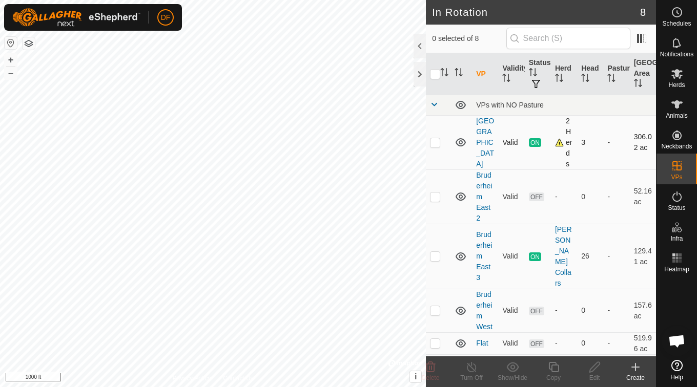
click at [630, 148] on td "306.02 ac" at bounding box center [643, 142] width 26 height 54
checkbox input "true"
